Goal: Task Accomplishment & Management: Manage account settings

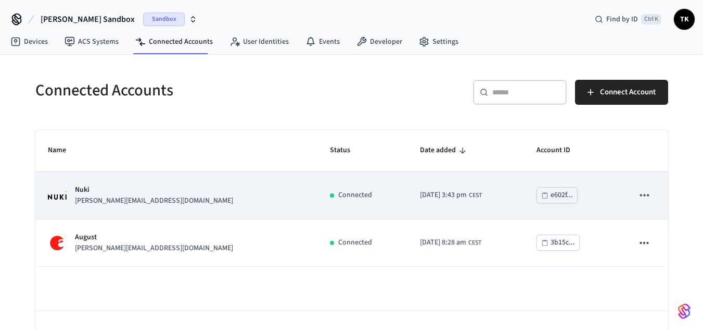
click at [103, 192] on p "Nuki" at bounding box center [154, 189] width 158 height 11
click at [78, 188] on p "Nuki" at bounding box center [154, 189] width 158 height 11
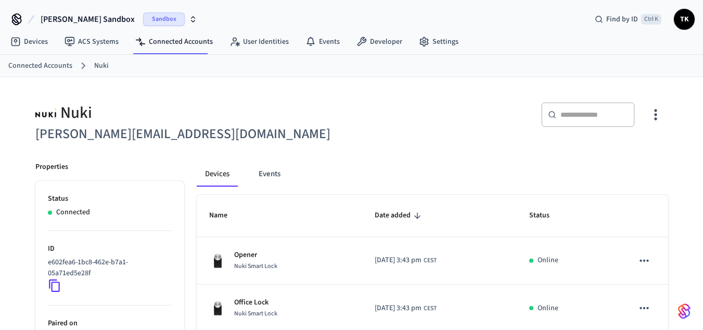
scroll to position [96, 0]
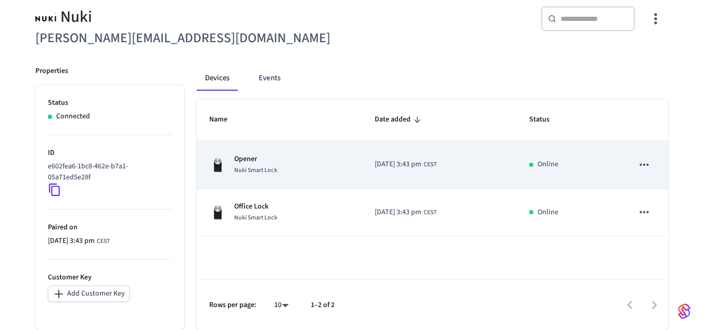
click at [266, 167] on span "Nuki Smart Lock" at bounding box center [255, 170] width 43 height 9
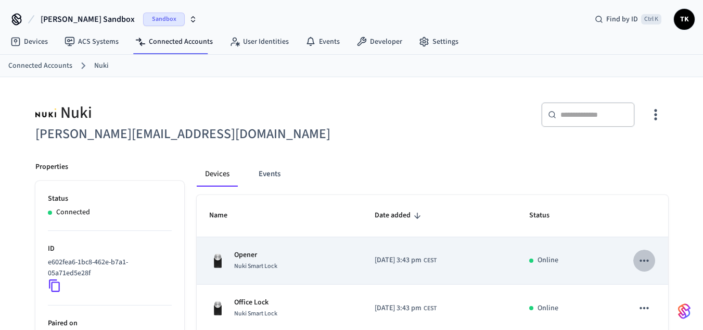
click at [649, 265] on icon "sticky table" at bounding box center [645, 261] width 14 height 14
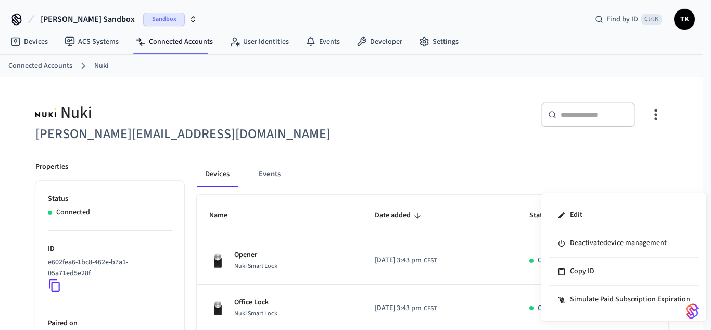
click at [600, 185] on div at bounding box center [355, 165] width 711 height 330
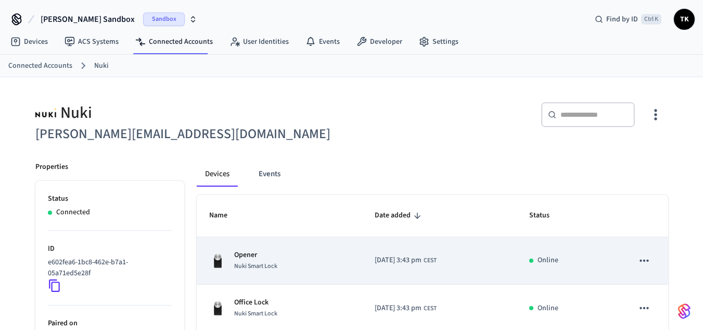
click at [268, 254] on p "Opener" at bounding box center [255, 254] width 43 height 11
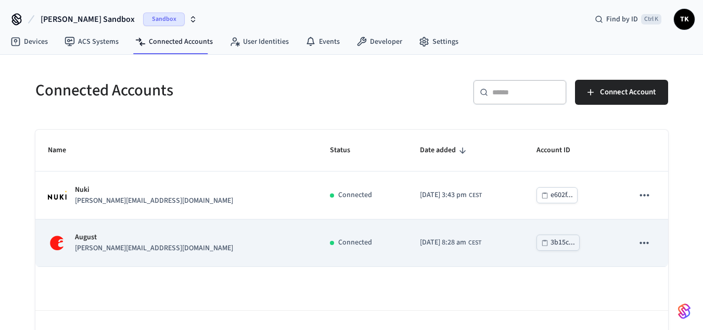
click at [124, 235] on p "August" at bounding box center [154, 237] width 158 height 11
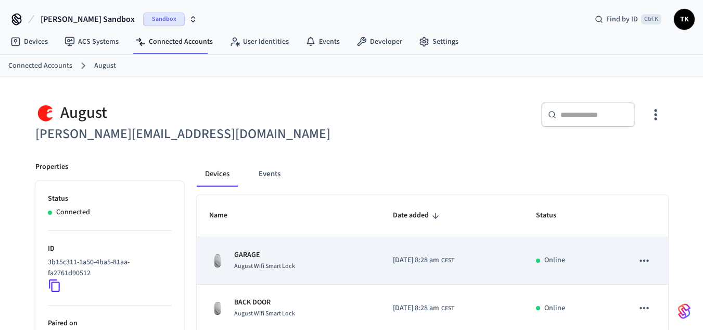
click at [230, 260] on div "GARAGE August Wifi Smart Lock" at bounding box center [288, 260] width 159 height 22
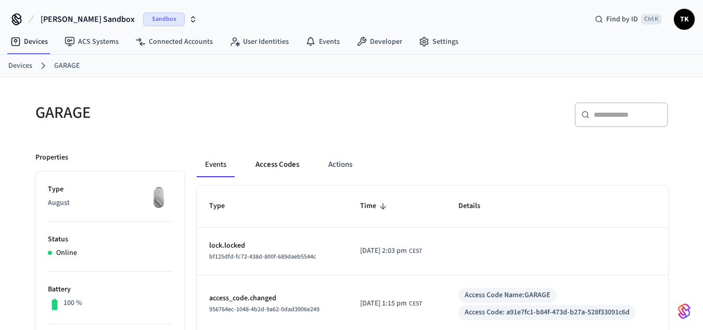
click at [281, 172] on button "Access Codes" at bounding box center [277, 164] width 60 height 25
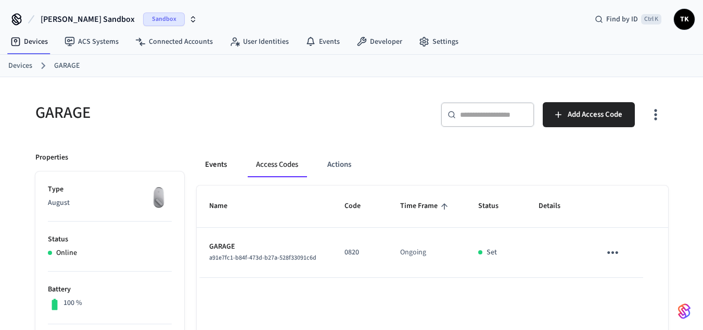
click at [209, 160] on button "Events" at bounding box center [216, 164] width 39 height 25
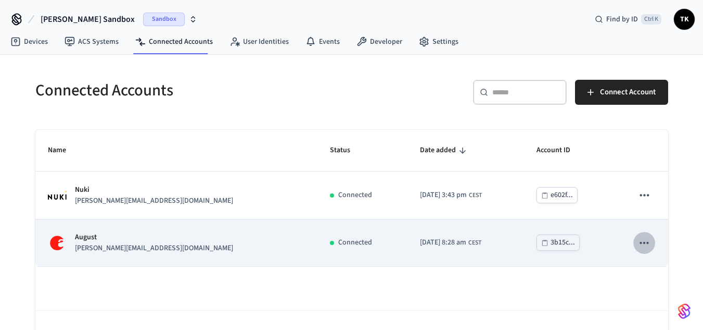
click at [653, 245] on button "sticky table" at bounding box center [645, 243] width 22 height 22
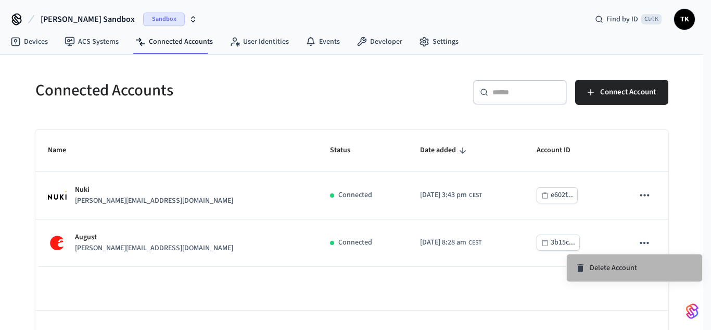
click at [623, 269] on span "Delete Account" at bounding box center [613, 267] width 47 height 10
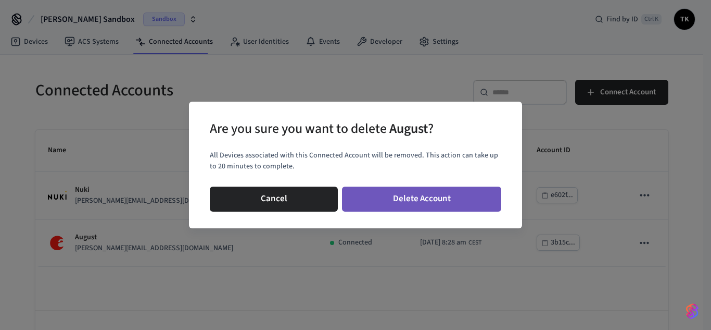
click at [408, 205] on button "Delete Account" at bounding box center [421, 198] width 159 height 25
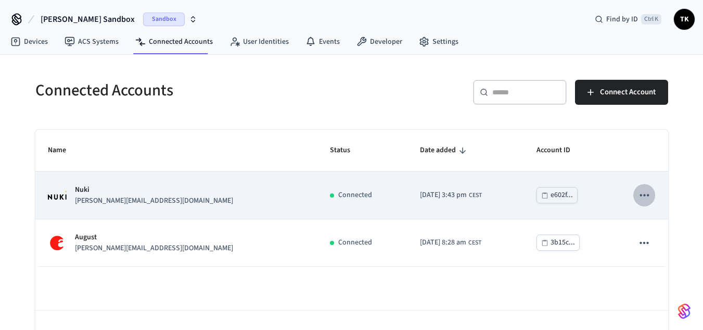
click at [650, 195] on icon "sticky table" at bounding box center [645, 195] width 14 height 14
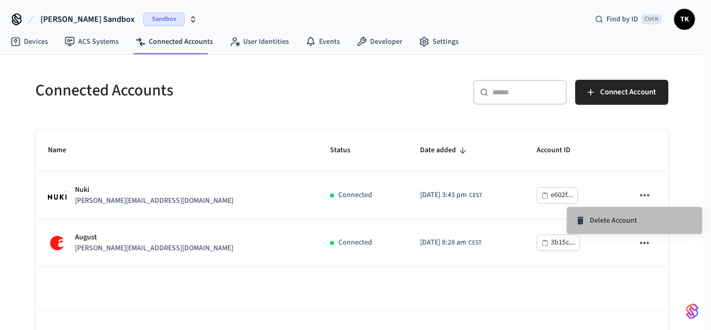
click at [602, 221] on li "Delete Account" at bounding box center [634, 220] width 135 height 27
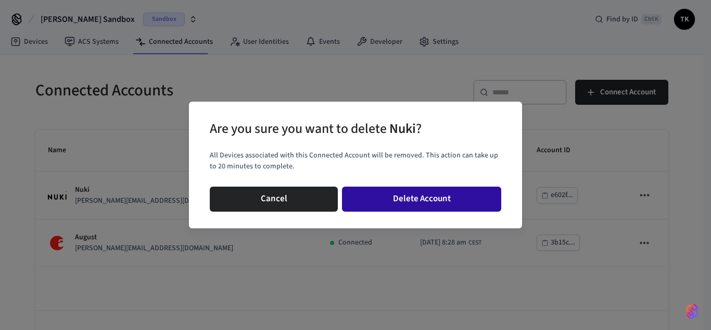
click at [453, 188] on button "Delete Account" at bounding box center [421, 198] width 159 height 25
